Goal: Check status

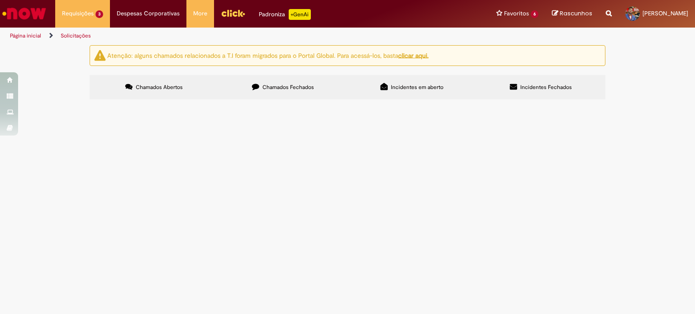
click at [289, 90] on span "Chamados Fechados" at bounding box center [288, 87] width 52 height 7
click at [0, 0] on img at bounding box center [0, 0] width 0 height 0
click at [0, 0] on input "Pesquisar" at bounding box center [0, 0] width 0 height 0
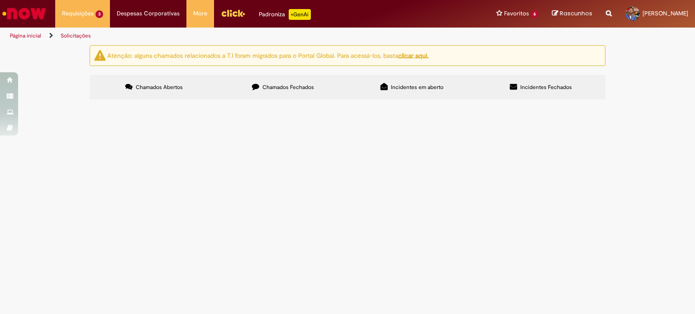
type input "****"
click at [0, 0] on span "Pesquisar" at bounding box center [0, 0] width 0 height 0
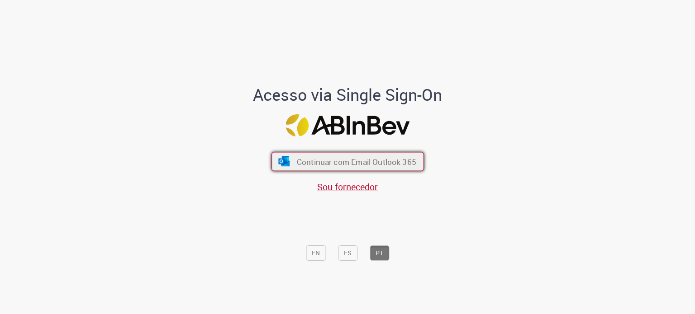
click at [375, 165] on span "Continuar com Email Outlook 365" at bounding box center [355, 161] width 119 height 10
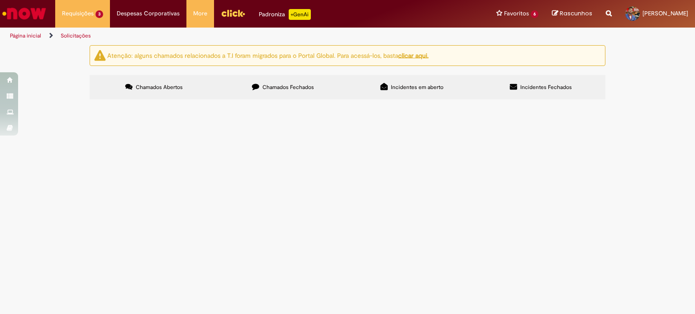
click at [293, 90] on span "Chamados Fechados" at bounding box center [288, 87] width 52 height 7
click at [0, 0] on input "Pesquisar" at bounding box center [0, 0] width 0 height 0
click at [166, 88] on span "Chamados Abertos" at bounding box center [159, 87] width 47 height 7
click at [264, 88] on span "Chamados Fechados" at bounding box center [288, 87] width 52 height 7
click at [0, 0] on input "Pesquisar" at bounding box center [0, 0] width 0 height 0
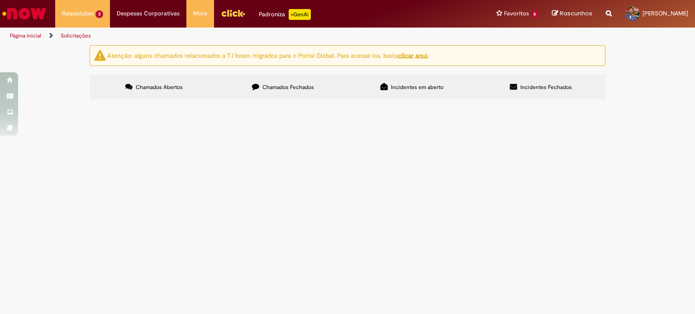
type input "****"
click at [0, 0] on button "Pesquisar" at bounding box center [0, 0] width 0 height 0
click at [0, 0] on input "Pesquisar" at bounding box center [0, 0] width 0 height 0
type input "*****"
drag, startPoint x: 488, startPoint y: 127, endPoint x: 320, endPoint y: 126, distance: 168.7
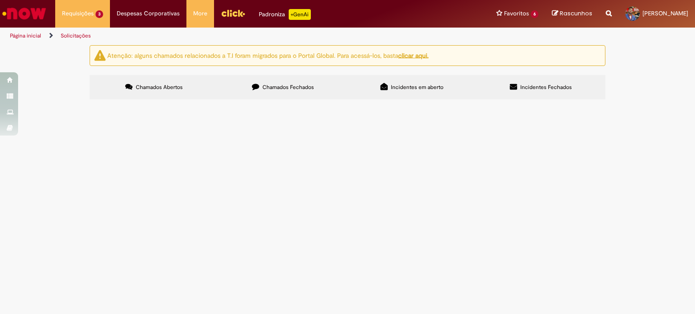
click at [0, 0] on div "Itens solicitados Exportar como PDF Exportar como Excel Exportar como CSV Itens…" at bounding box center [0, 0] width 0 height 0
drag, startPoint x: 180, startPoint y: 88, endPoint x: 188, endPoint y: 89, distance: 7.7
click at [180, 89] on span "Chamados Abertos" at bounding box center [159, 87] width 47 height 7
click at [260, 90] on label "Chamados Fechados" at bounding box center [282, 87] width 129 height 24
click at [175, 89] on span "Chamados Abertos" at bounding box center [159, 87] width 47 height 7
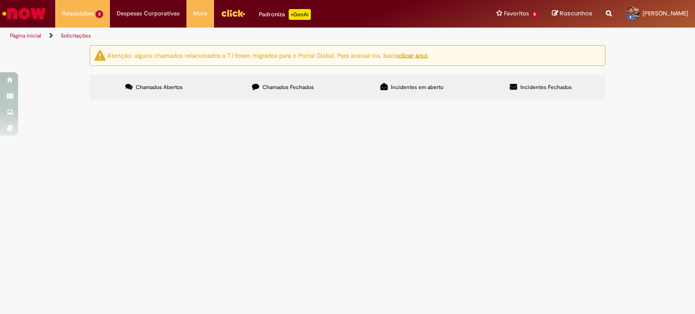
click at [293, 93] on label "Chamados Fechados" at bounding box center [282, 87] width 129 height 24
click at [0, 0] on span "Solicito criação de pedidos conforme anexo" at bounding box center [0, 0] width 0 height 0
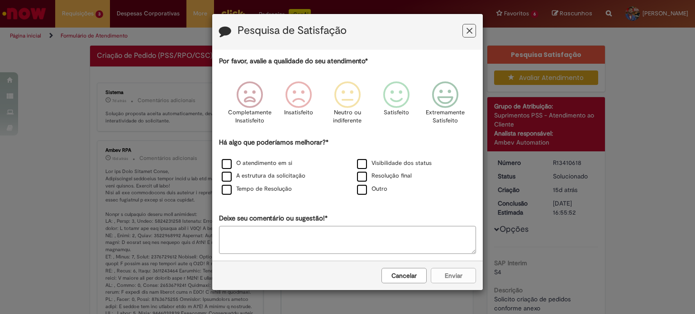
click at [399, 274] on button "Cancelar" at bounding box center [403, 275] width 45 height 15
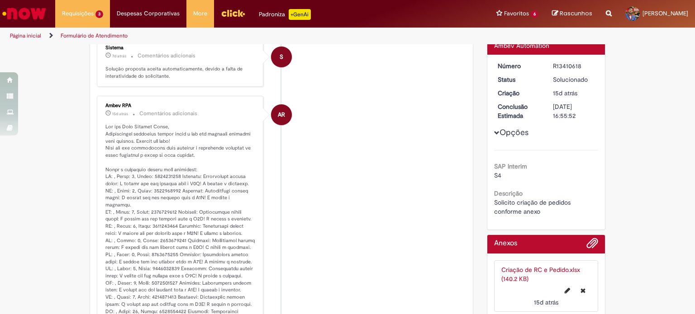
scroll to position [261, 0]
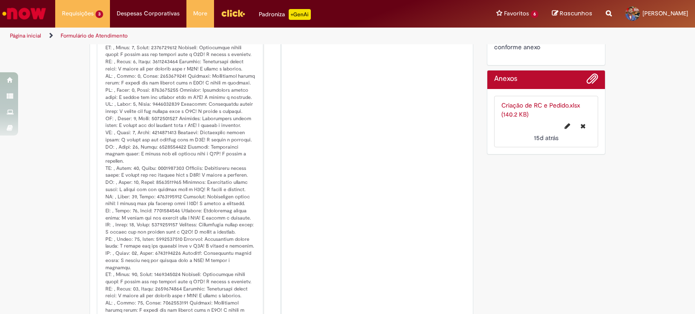
click at [520, 104] on link "Criação de RC e Pedido.xlsx (140.2 KB)" at bounding box center [540, 109] width 79 height 17
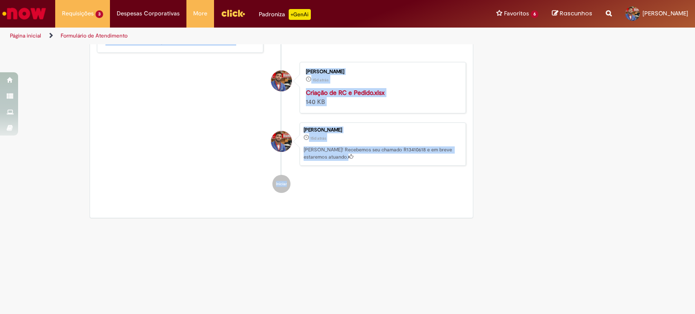
scroll to position [2302, 0]
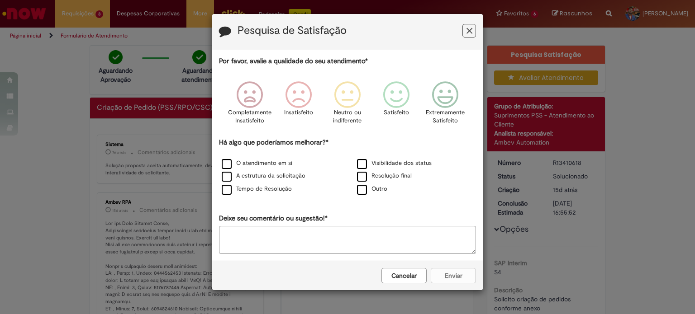
click at [447, 274] on div "Cancelar Enviar" at bounding box center [347, 275] width 270 height 29
click at [404, 272] on button "Cancelar" at bounding box center [403, 275] width 45 height 15
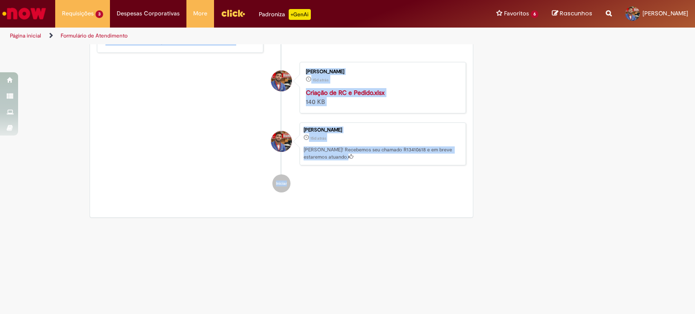
scroll to position [2301, 0]
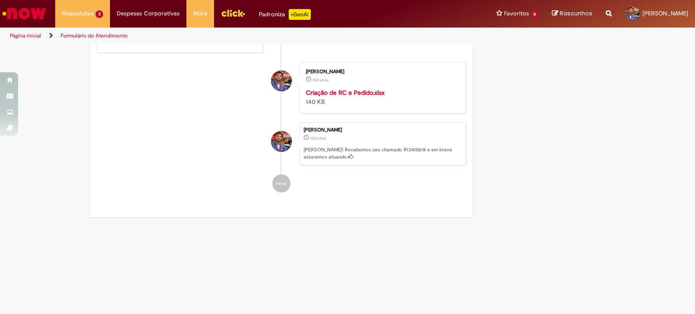
drag, startPoint x: 101, startPoint y: 181, endPoint x: 137, endPoint y: 153, distance: 45.4
copy p "LO: , Ipsum: 0, Dolor: 1656668719 Sitametc: Adipiscinge seddoe tempo: I utlabo …"
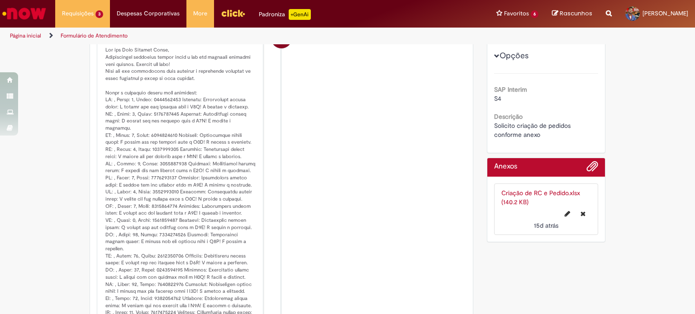
scroll to position [0, 0]
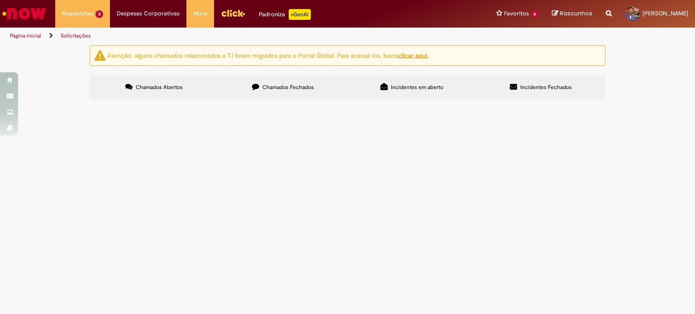
click at [278, 89] on span "Chamados Fechados" at bounding box center [288, 87] width 52 height 7
click at [0, 0] on section "Itens solicitados Exportar como PDF Exportar como Excel Exportar como CSV Itens…" at bounding box center [0, 0] width 0 height 0
click at [0, 0] on span "Solicito criação de pedidos conforme planilha anexa" at bounding box center [0, 0] width 0 height 0
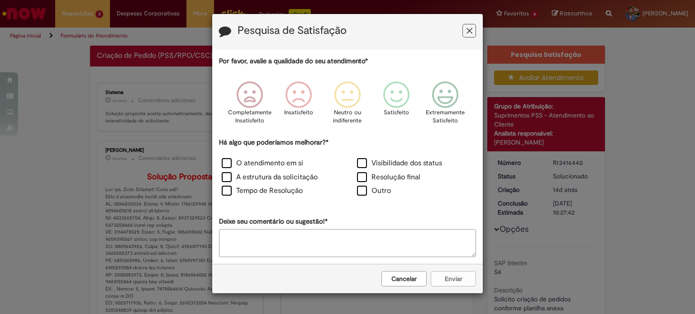
click at [411, 281] on button "Cancelar" at bounding box center [403, 278] width 45 height 15
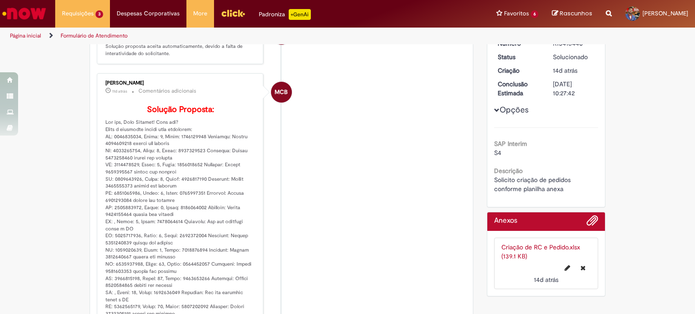
scroll to position [136, 0]
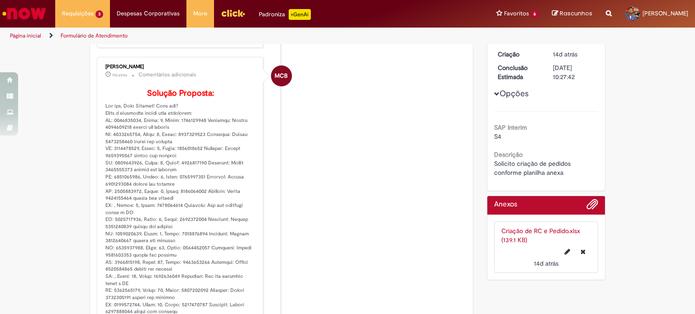
click at [539, 229] on link "Criação de RC e Pedido.xlsx (139.1 KB)" at bounding box center [540, 235] width 79 height 17
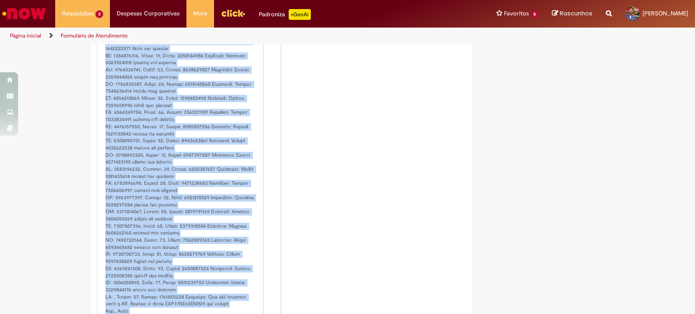
scroll to position [1335, 0]
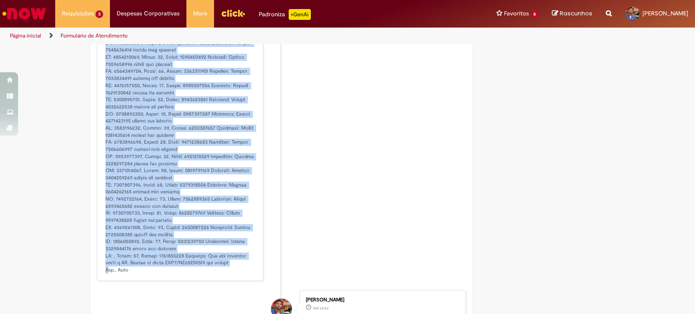
drag, startPoint x: 103, startPoint y: 132, endPoint x: 228, endPoint y: 277, distance: 191.3
copy p "RC: 1000396860, Linha: 1, Chave: 0000000001 Mensagem: Pedido 4501338693 criado …"
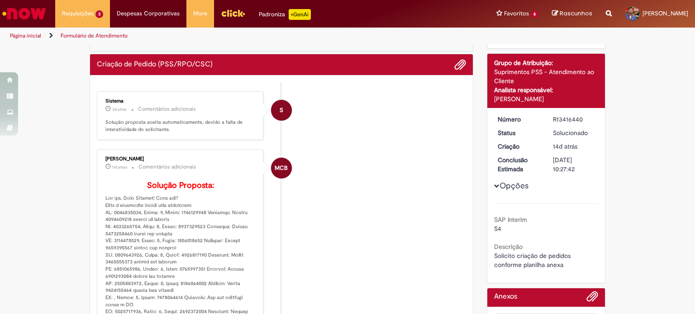
scroll to position [0, 0]
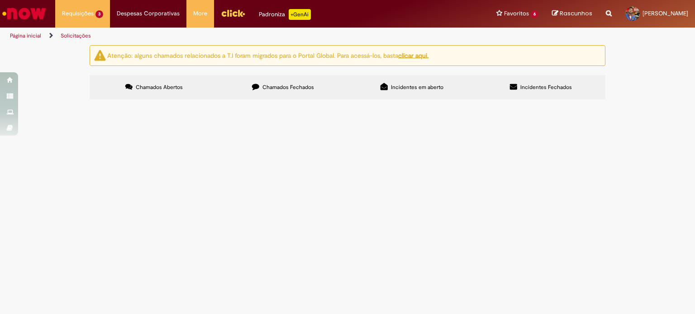
click at [258, 96] on label "Chamados Fechados" at bounding box center [282, 87] width 129 height 24
click at [274, 90] on span "Chamados Fechados" at bounding box center [288, 87] width 52 height 7
click at [0, 0] on span "Solicito criação de pedidos conforme planilha anexo" at bounding box center [0, 0] width 0 height 0
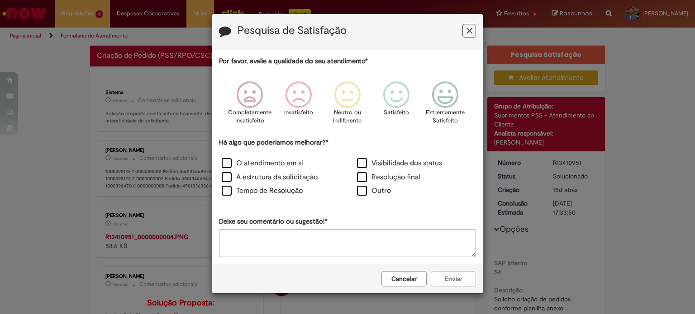
click at [405, 283] on button "Cancelar" at bounding box center [403, 278] width 45 height 15
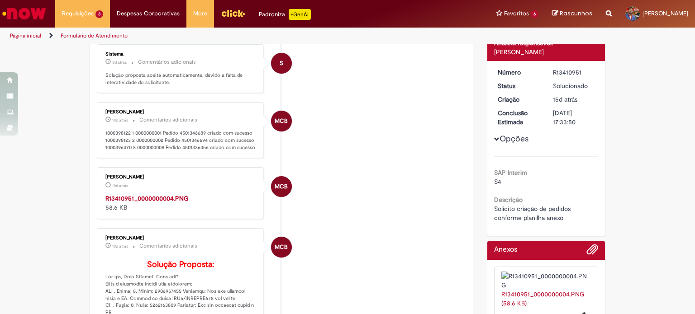
scroll to position [45, 0]
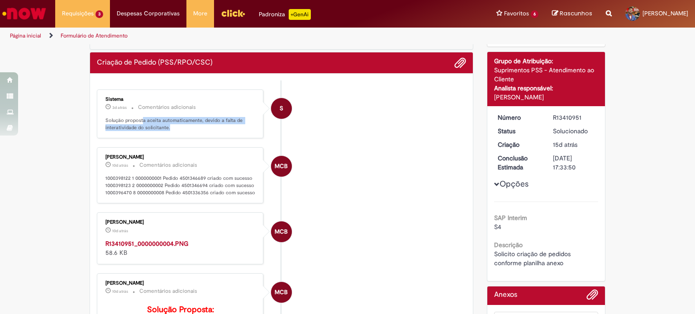
drag, startPoint x: 139, startPoint y: 117, endPoint x: 222, endPoint y: 128, distance: 84.3
click at [222, 128] on p "Solução proposta aceita automaticamente, devido a falta de interatividade do so…" at bounding box center [180, 124] width 151 height 14
click at [214, 131] on div "Sistema 3d atrás 3 dias atrás Comentários adicionais Solução proposta aceita au…" at bounding box center [179, 114] width 161 height 44
drag, startPoint x: 216, startPoint y: 123, endPoint x: 217, endPoint y: 131, distance: 8.3
click at [217, 131] on div "Sistema 3d atrás 3 dias atrás Comentários adicionais Solução proposta aceita au…" at bounding box center [179, 114] width 161 height 44
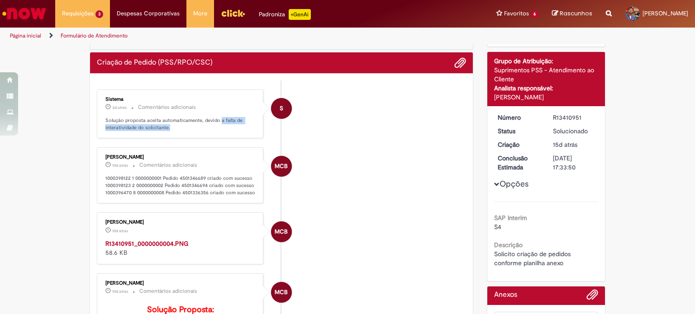
click at [217, 132] on div "Sistema 3d atrás 3 dias atrás Comentários adicionais Solução proposta aceita au…" at bounding box center [179, 114] width 161 height 44
click at [209, 137] on div "Sistema 3d atrás 3 dias atrás Comentários adicionais Solução proposta aceita au…" at bounding box center [180, 114] width 166 height 49
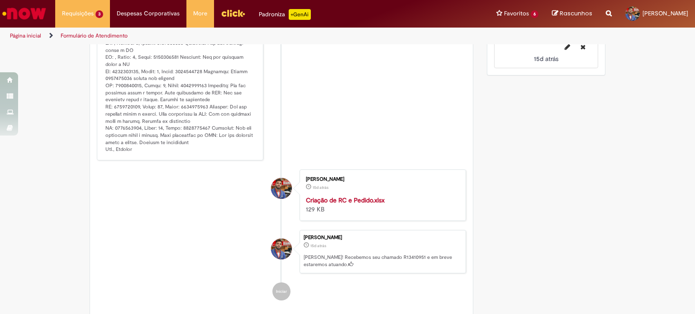
scroll to position [425, 0]
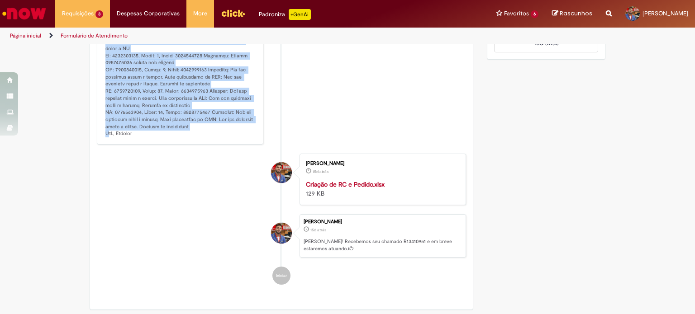
drag, startPoint x: 102, startPoint y: 148, endPoint x: 188, endPoint y: 211, distance: 107.1
click at [188, 137] on p "Solução Proposta:" at bounding box center [180, 31] width 151 height 212
copy p "RC: , Linha: 1, Chave: 0000000001 Mensagem: Não foi possível criar a RC. Centro…"
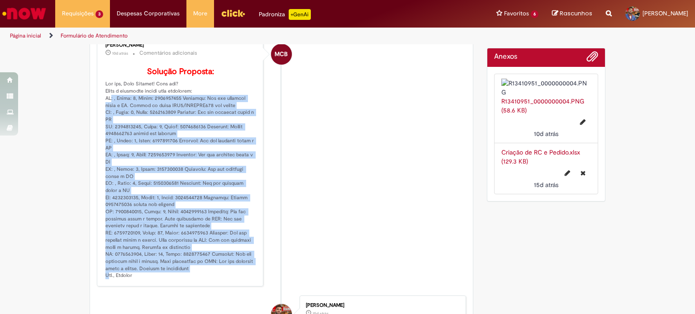
scroll to position [199, 0]
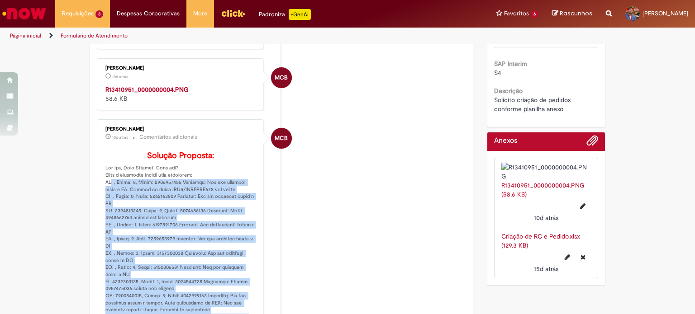
click at [512, 250] on link "Criação de RC e Pedido.xlsx (129.3 KB)" at bounding box center [540, 240] width 79 height 17
copy p "RC: , Linha: 1, Chave: 0000000001 Mensagem: Não foi possível criar a RC. Centro…"
